Goal: Task Accomplishment & Management: Manage account settings

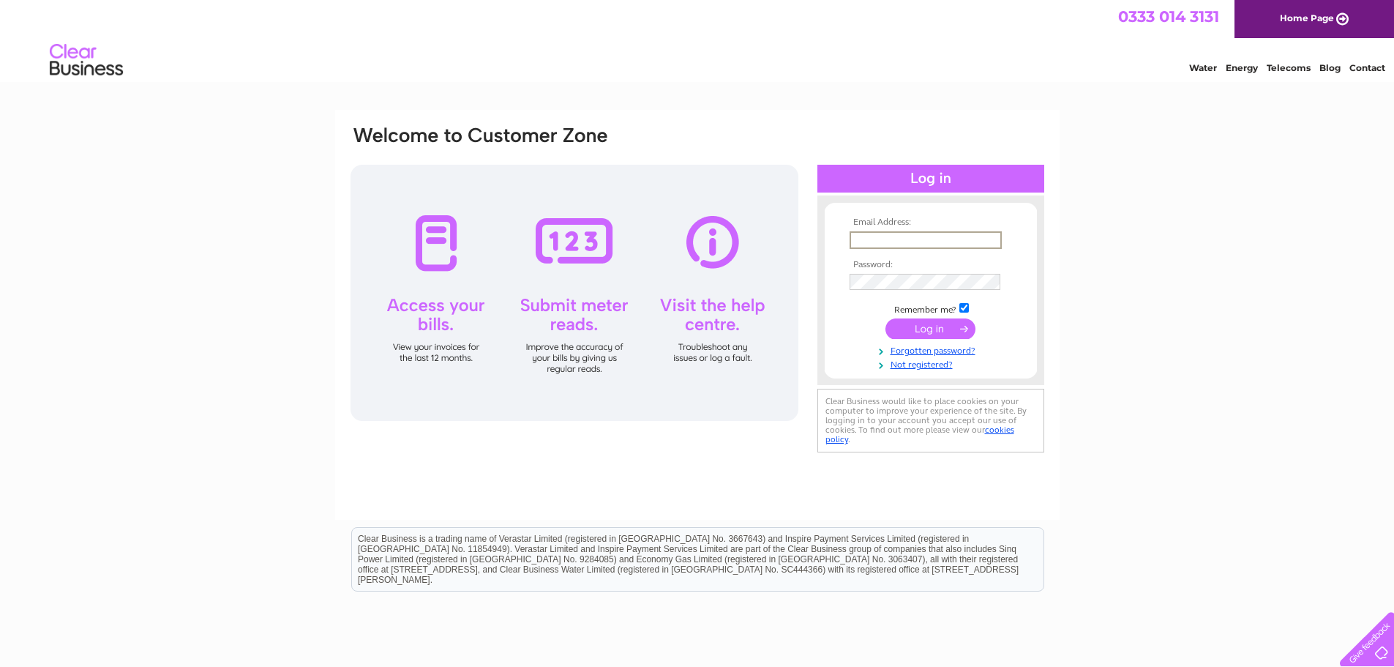
click at [879, 239] on input "text" at bounding box center [926, 240] width 152 height 18
type input "dtowler@pssuk.co.uk"
click at [878, 290] on td at bounding box center [931, 281] width 170 height 23
click at [924, 327] on input "submit" at bounding box center [931, 327] width 90 height 20
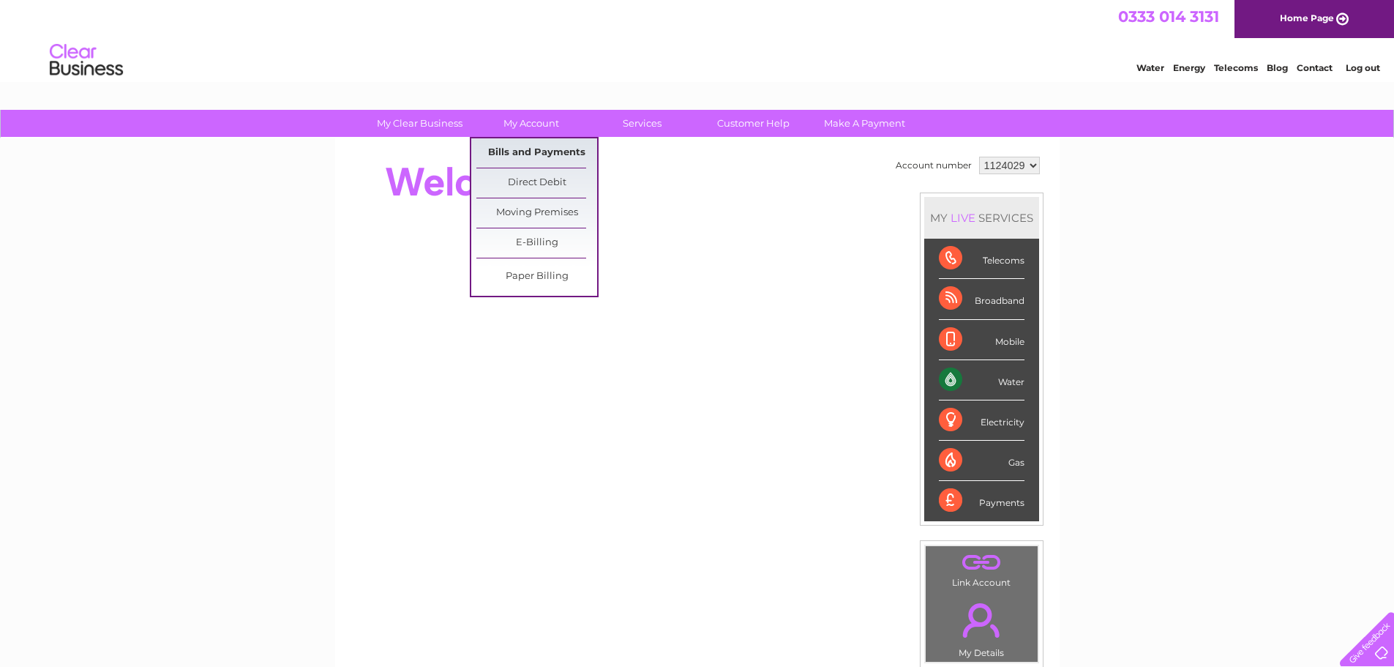
click at [514, 151] on link "Bills and Payments" at bounding box center [536, 152] width 121 height 29
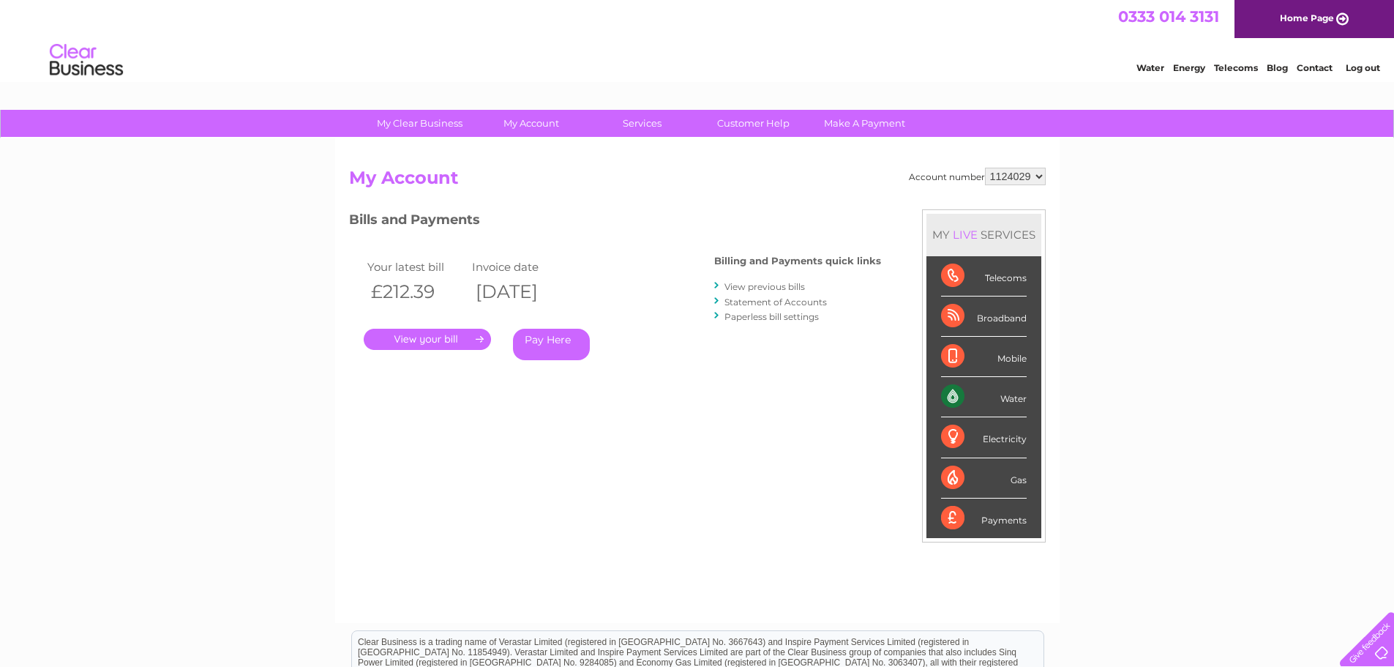
click at [441, 343] on link "." at bounding box center [427, 339] width 127 height 21
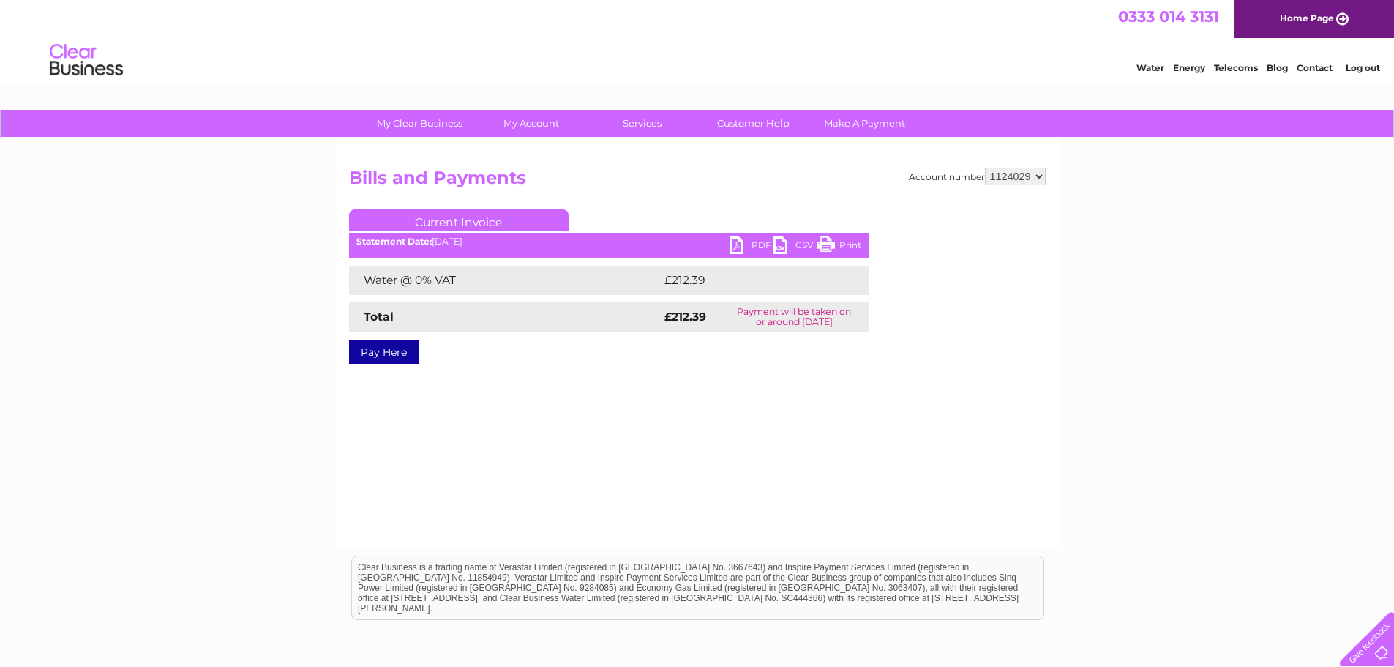
click at [754, 245] on link "PDF" at bounding box center [752, 246] width 44 height 21
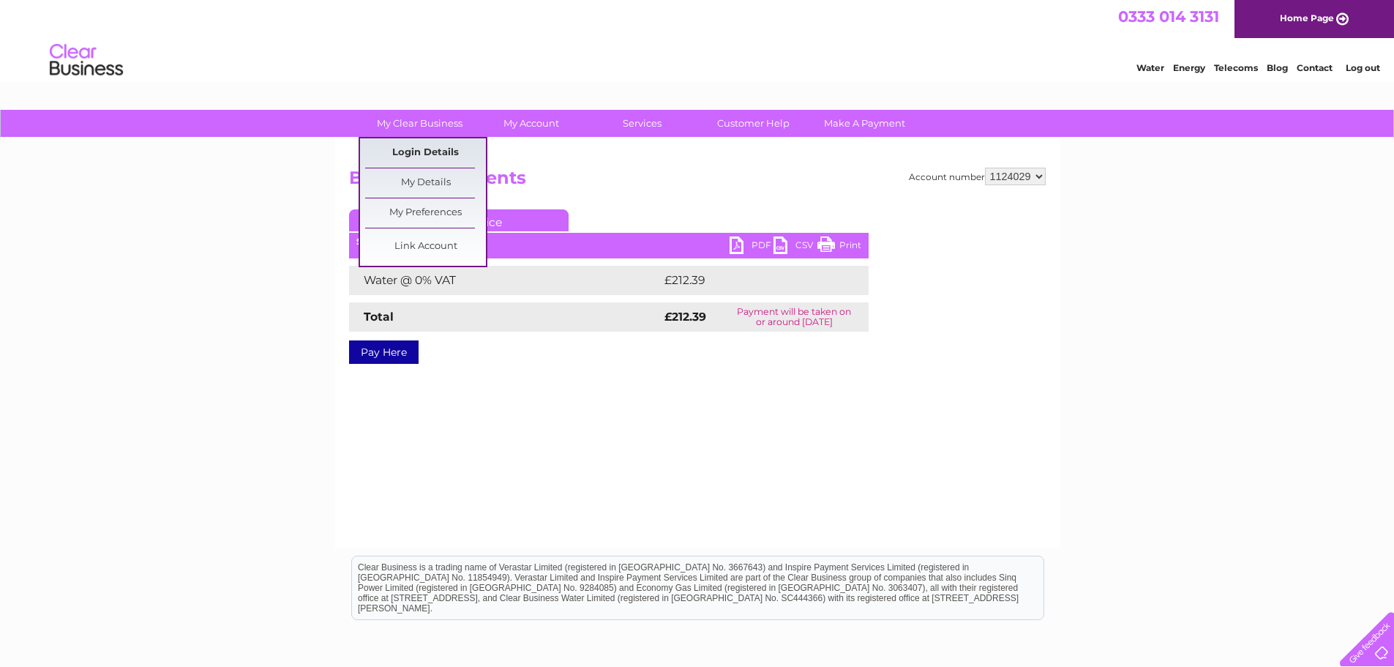
click at [450, 154] on link "Login Details" at bounding box center [425, 152] width 121 height 29
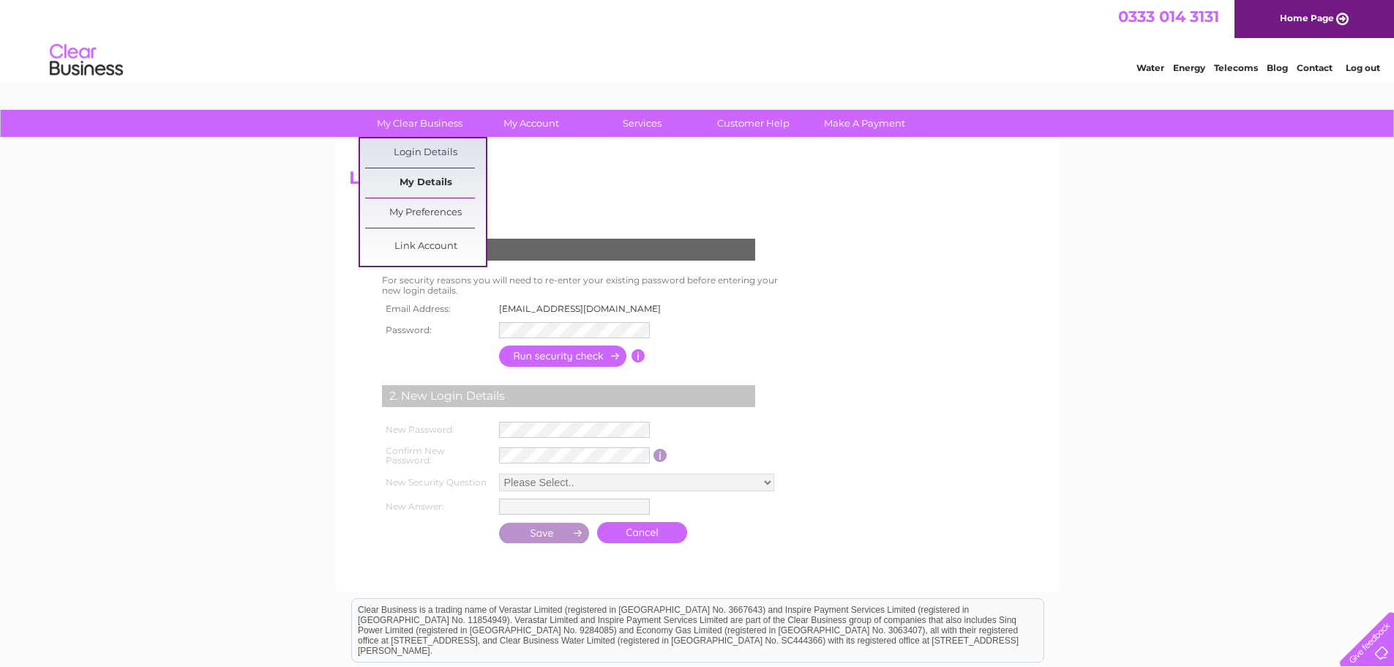
click at [416, 179] on link "My Details" at bounding box center [425, 182] width 121 height 29
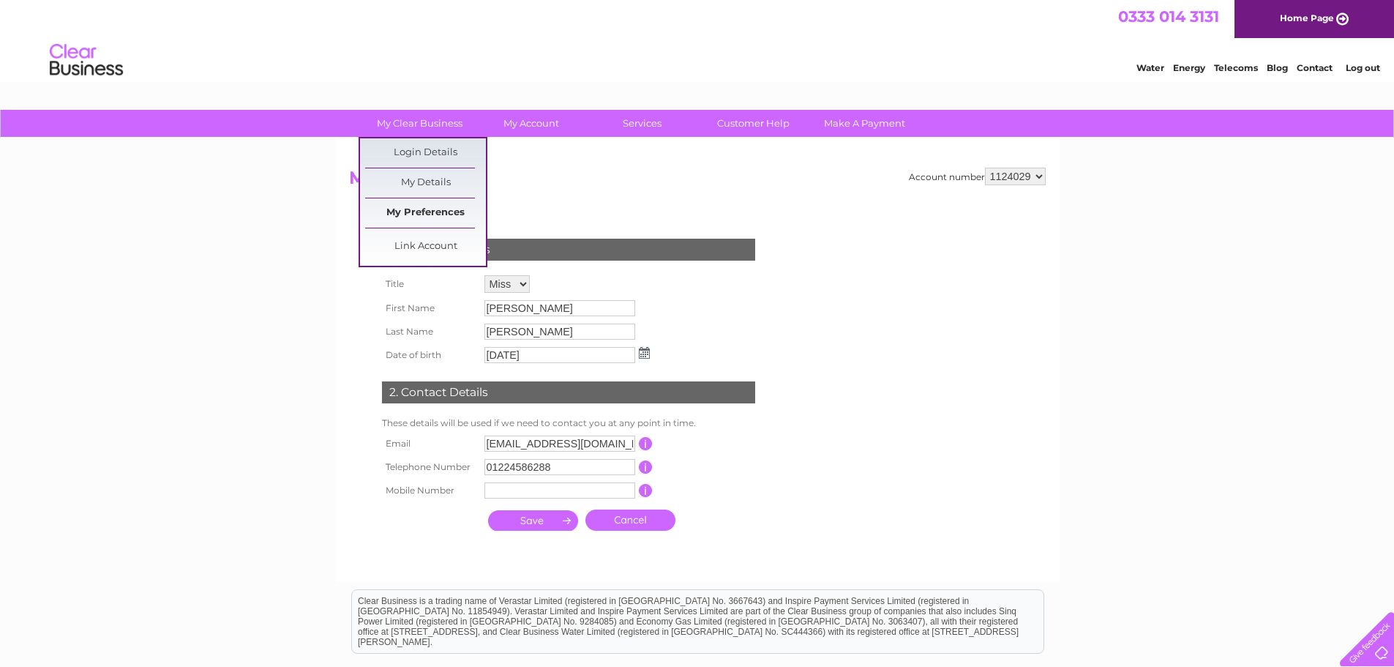
click at [416, 212] on link "My Preferences" at bounding box center [425, 212] width 121 height 29
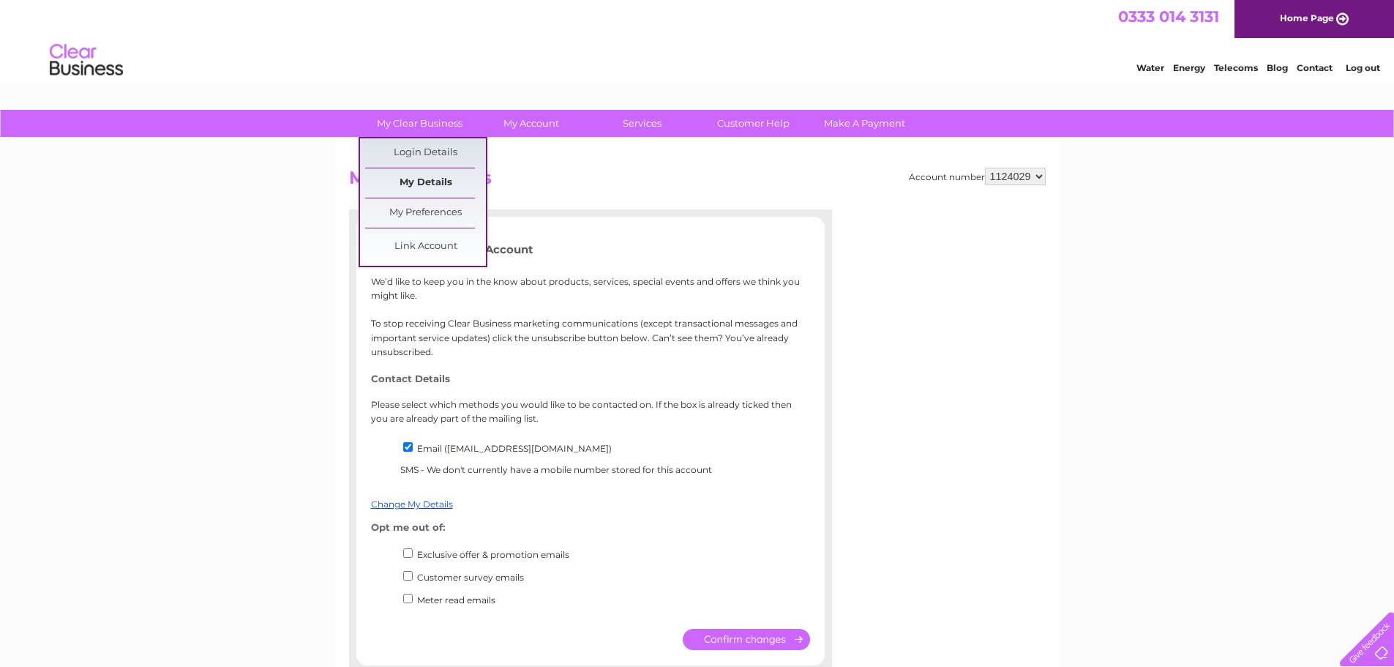
click at [415, 179] on link "My Details" at bounding box center [425, 182] width 121 height 29
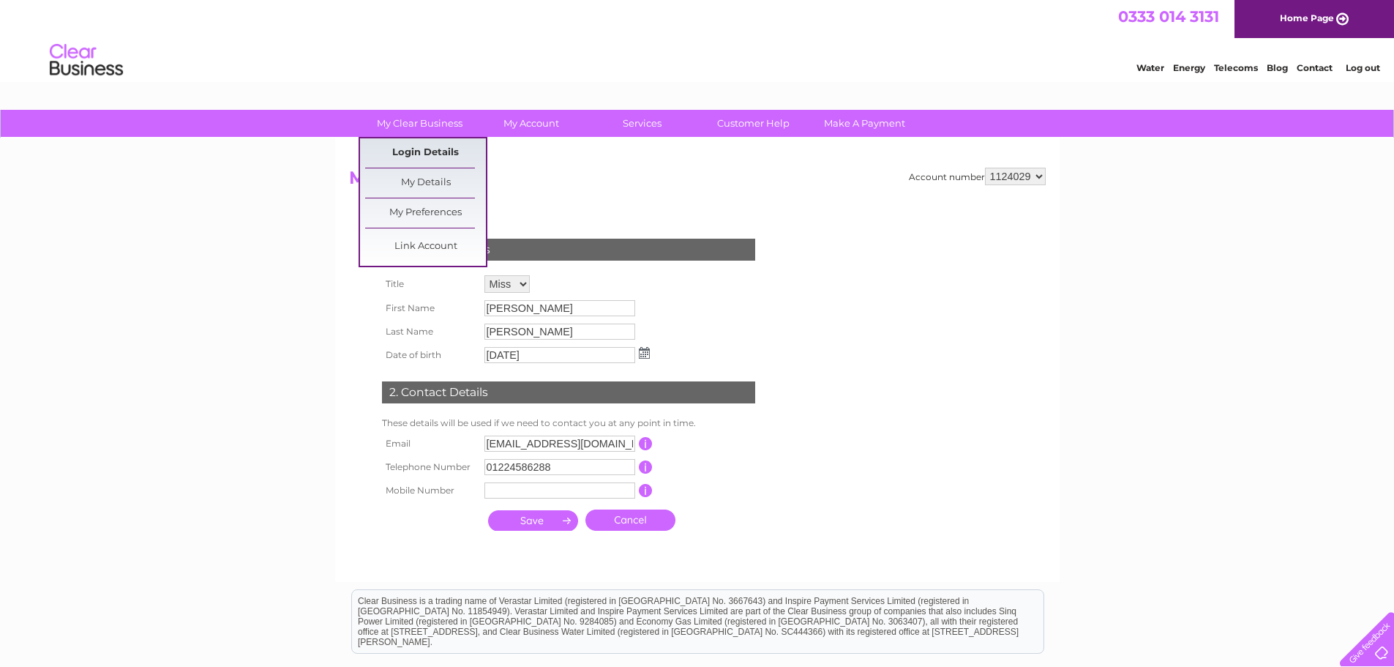
click at [400, 149] on link "Login Details" at bounding box center [425, 152] width 121 height 29
